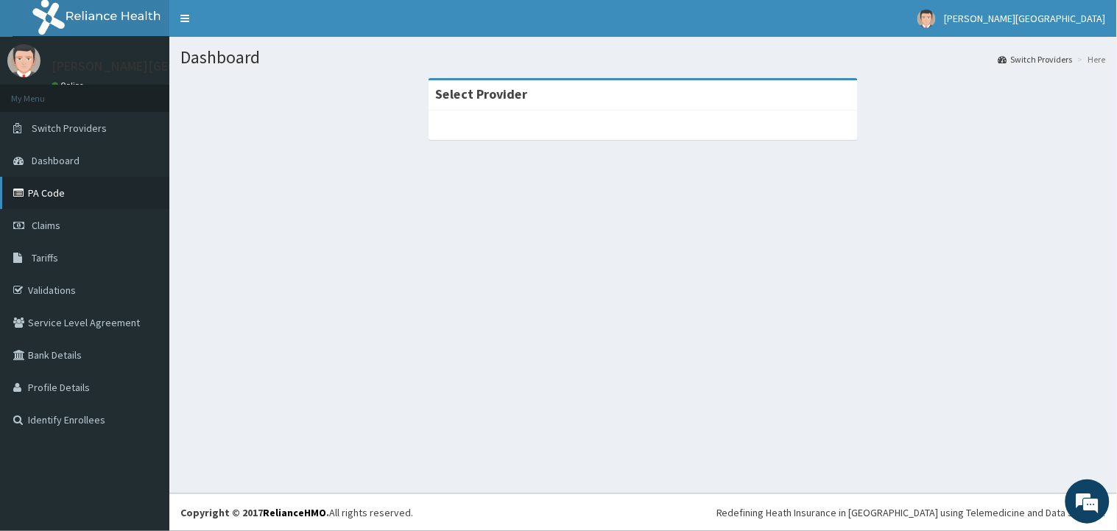
click at [52, 195] on link "PA Code" at bounding box center [84, 193] width 169 height 32
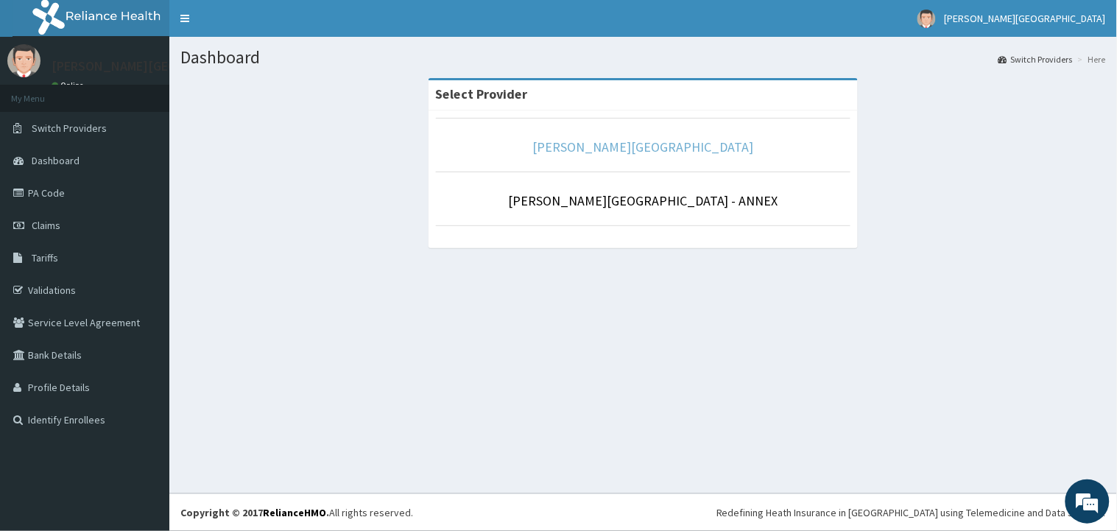
click at [632, 150] on link "[PERSON_NAME][GEOGRAPHIC_DATA]" at bounding box center [643, 146] width 221 height 17
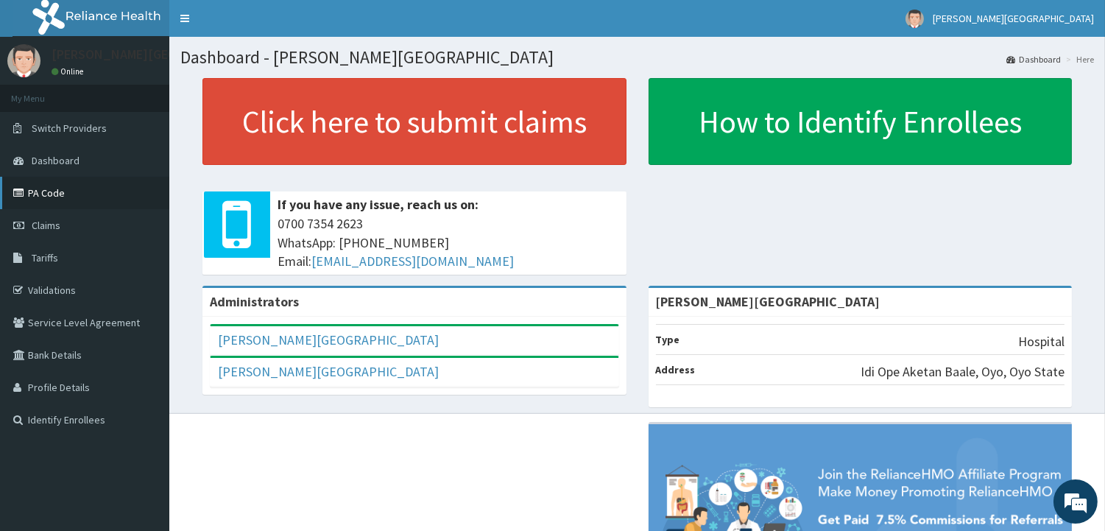
click at [46, 188] on link "PA Code" at bounding box center [84, 193] width 169 height 32
